Goal: Check status: Check status

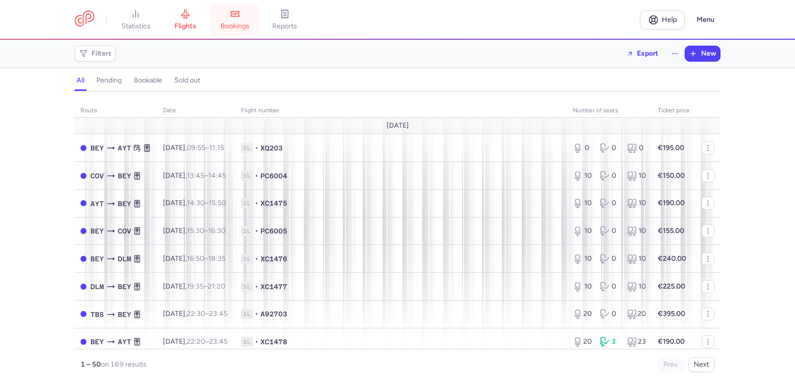
click at [236, 25] on span "bookings" at bounding box center [235, 26] width 29 height 9
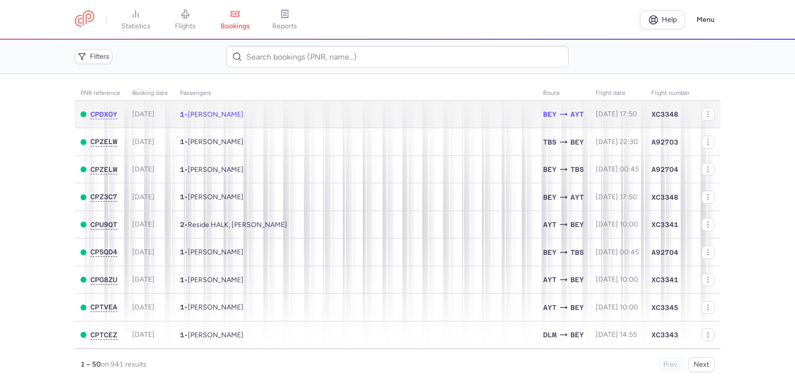
click at [237, 116] on span "[PERSON_NAME]" at bounding box center [216, 114] width 56 height 8
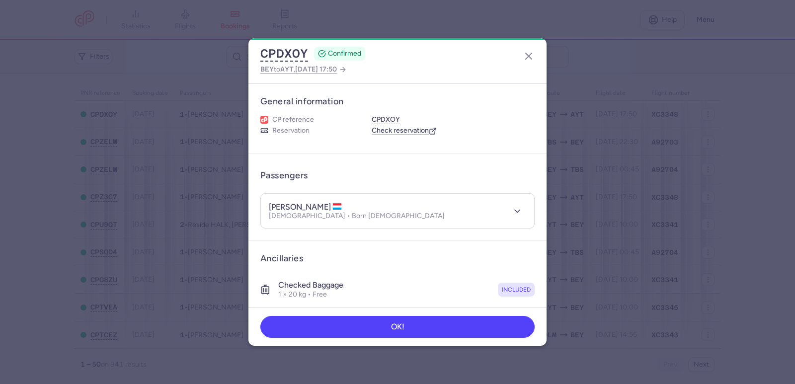
drag, startPoint x: 342, startPoint y: 204, endPoint x: 296, endPoint y: 206, distance: 46.2
click at [296, 206] on h4 "[PERSON_NAME]" at bounding box center [306, 207] width 74 height 10
copy h4 "[PERSON_NAME]"
click at [516, 213] on button "button" at bounding box center [517, 211] width 18 height 18
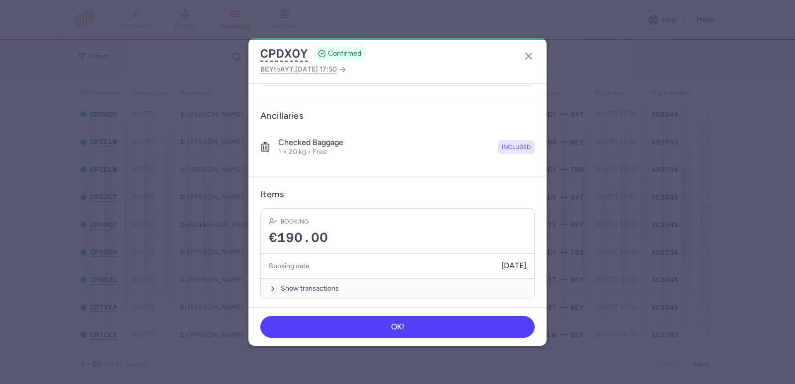
scroll to position [254, 0]
click at [527, 57] on icon "button" at bounding box center [529, 56] width 12 height 12
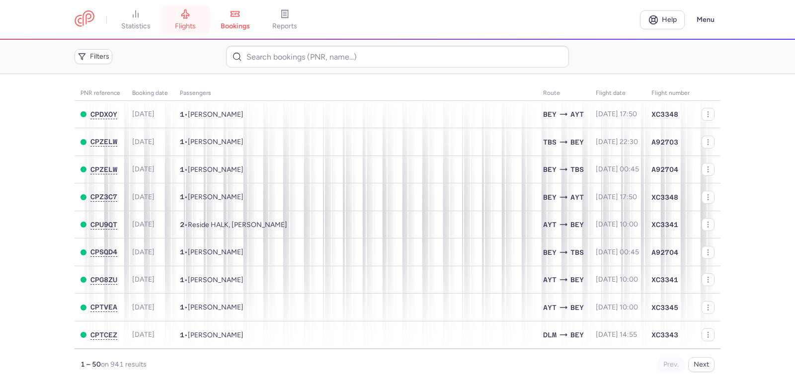
click at [184, 24] on span "flights" at bounding box center [185, 26] width 21 height 9
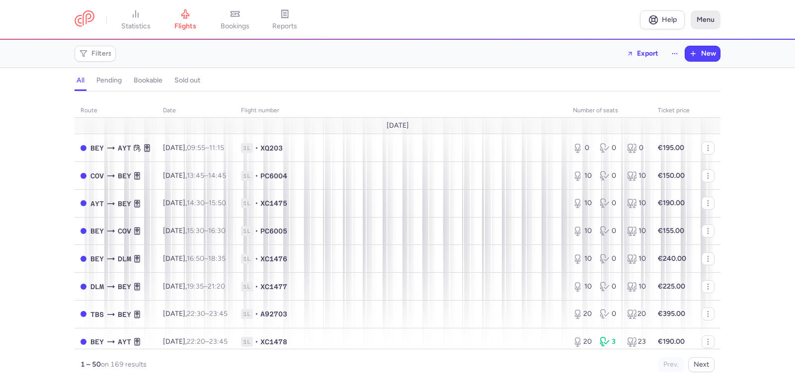
click at [717, 16] on button "Menu" at bounding box center [706, 19] width 30 height 19
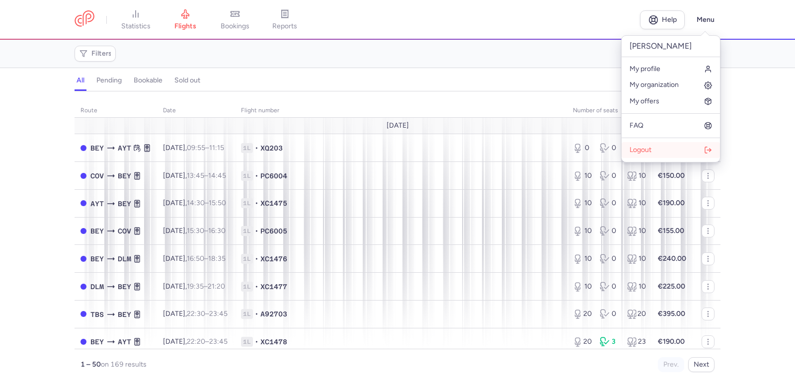
click at [654, 153] on button "Logout" at bounding box center [671, 150] width 98 height 16
